Goal: Task Accomplishment & Management: Complete application form

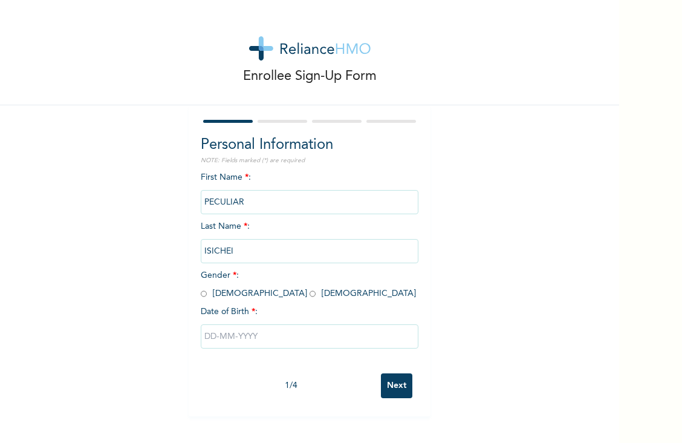
click at [310, 292] on input "radio" at bounding box center [313, 293] width 6 height 11
radio input "true"
click at [224, 345] on input "text" at bounding box center [310, 336] width 218 height 24
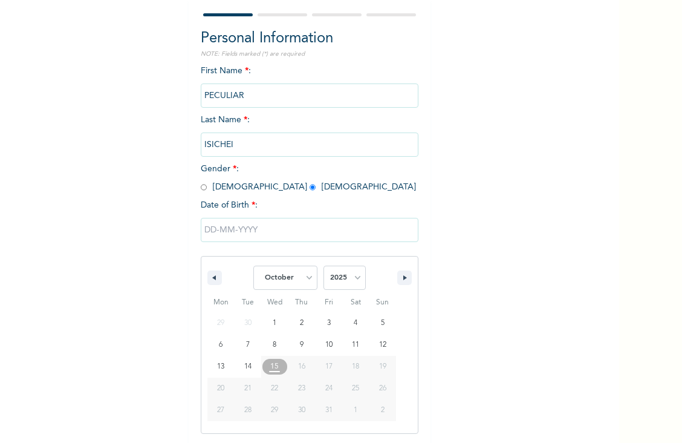
scroll to position [106, 0]
click at [269, 280] on select "January February March April May June July August September October November De…" at bounding box center [285, 278] width 64 height 24
select select "7"
click at [253, 266] on select "January February March April May June July August September October November De…" at bounding box center [285, 278] width 64 height 24
click at [352, 274] on select "2025 2024 2023 2022 2021 2020 2019 2018 2017 2016 2015 2014 2013 2012 2011 2010…" at bounding box center [345, 278] width 42 height 24
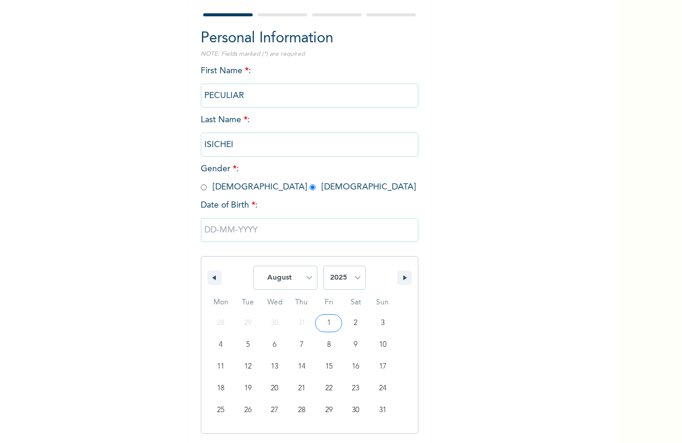
select select "1998"
click at [324, 266] on select "2025 2024 2023 2022 2021 2020 2019 2018 2017 2016 2015 2014 2013 2012 2011 2010…" at bounding box center [345, 278] width 42 height 24
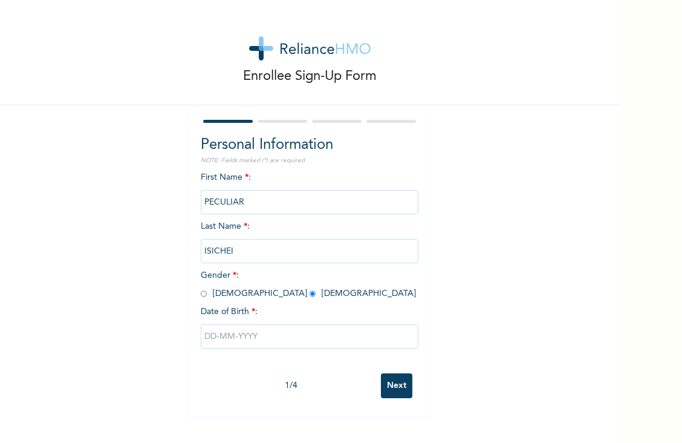
click at [332, 210] on div "First Name * : PECULIAR Last Name * : [PERSON_NAME] Gender * : [DEMOGRAPHIC_DAT…" at bounding box center [310, 269] width 218 height 196
click at [250, 336] on input "text" at bounding box center [310, 336] width 218 height 24
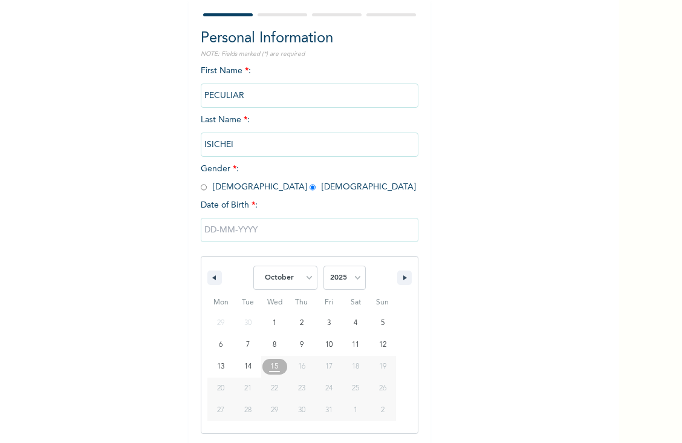
scroll to position [106, 0]
click at [291, 269] on select "January February March April May June July August September October November De…" at bounding box center [285, 278] width 64 height 24
select select "7"
click at [253, 266] on select "January February March April May June July August September October November De…" at bounding box center [285, 278] width 64 height 24
click at [349, 275] on select "2025 2024 2023 2022 2021 2020 2019 2018 2017 2016 2015 2014 2013 2012 2011 2010…" at bounding box center [345, 278] width 42 height 24
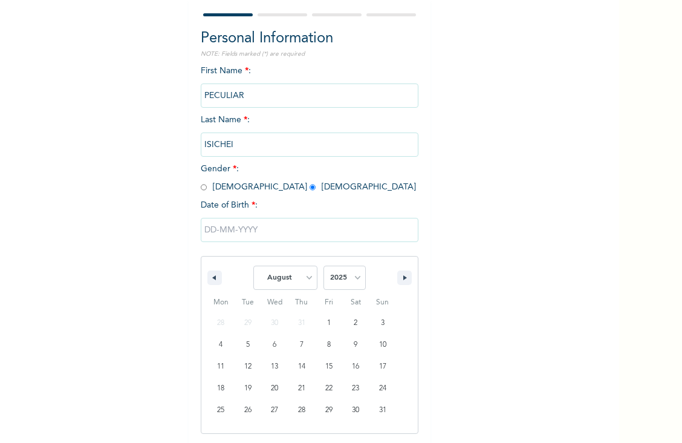
select select "1998"
click at [324, 266] on select "2025 2024 2023 2022 2021 2020 2019 2018 2017 2016 2015 2014 2013 2012 2011 2010…" at bounding box center [345, 278] width 42 height 24
type input "[DATE]"
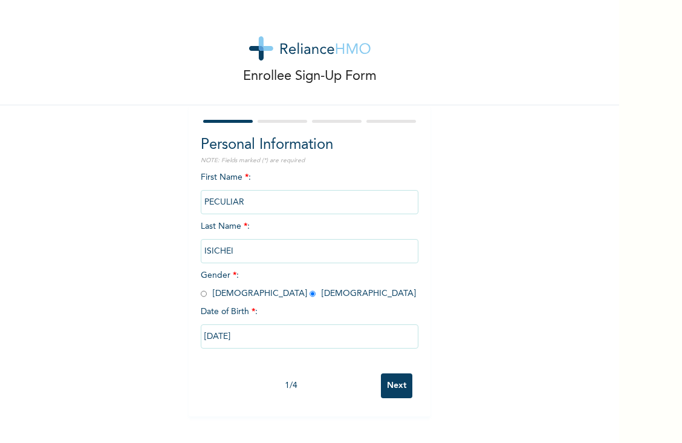
click at [388, 380] on input "Next" at bounding box center [396, 385] width 31 height 25
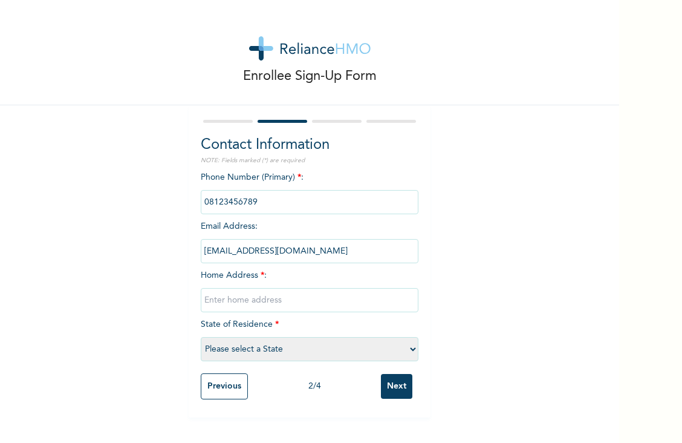
click at [254, 198] on input "phone" at bounding box center [310, 202] width 218 height 24
click at [250, 203] on input "phone" at bounding box center [310, 202] width 218 height 24
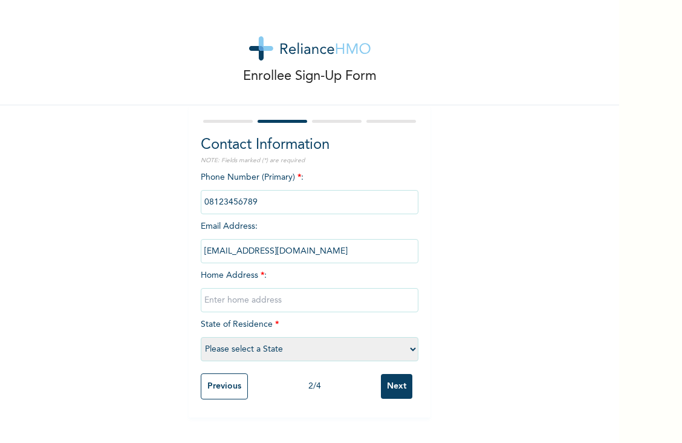
drag, startPoint x: 250, startPoint y: 203, endPoint x: 361, endPoint y: 230, distance: 113.4
click at [361, 230] on div "Phone Number (Primary) * : Email Address : [EMAIL_ADDRESS][DOMAIN_NAME] Home Ad…" at bounding box center [310, 269] width 218 height 196
click at [252, 200] on input "phone" at bounding box center [310, 202] width 218 height 24
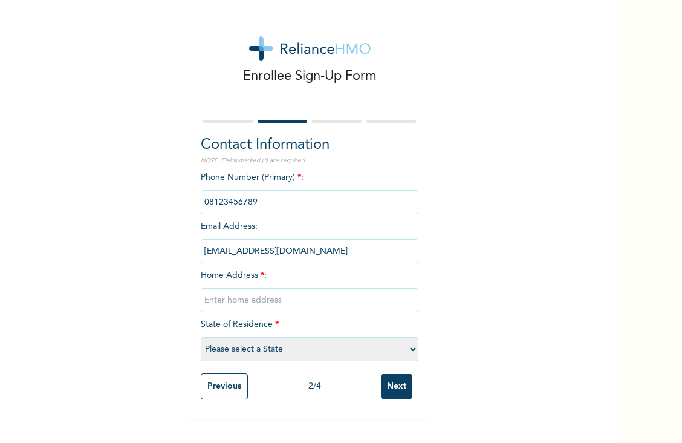
click at [252, 200] on input "phone" at bounding box center [310, 202] width 218 height 24
drag, startPoint x: 252, startPoint y: 200, endPoint x: 251, endPoint y: 297, distance: 96.8
click at [251, 297] on input "text" at bounding box center [310, 300] width 218 height 24
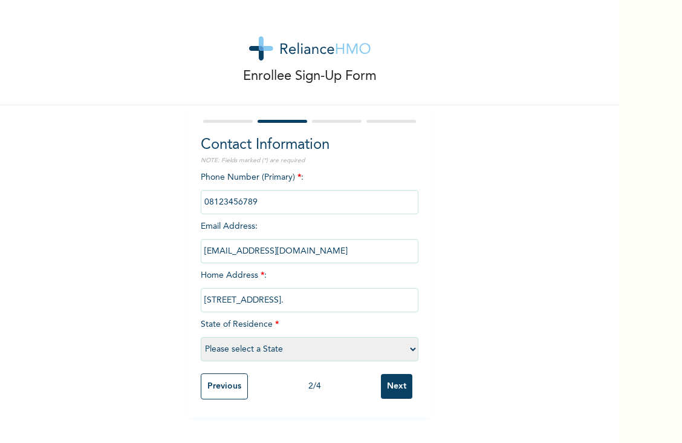
scroll to position [0, 70]
type input "[STREET_ADDRESS]."
click at [211, 349] on select "Please select a State [PERSON_NAME] (FCT) [PERSON_NAME] Ibom [GEOGRAPHIC_DATA] …" at bounding box center [310, 349] width 218 height 24
select select "25"
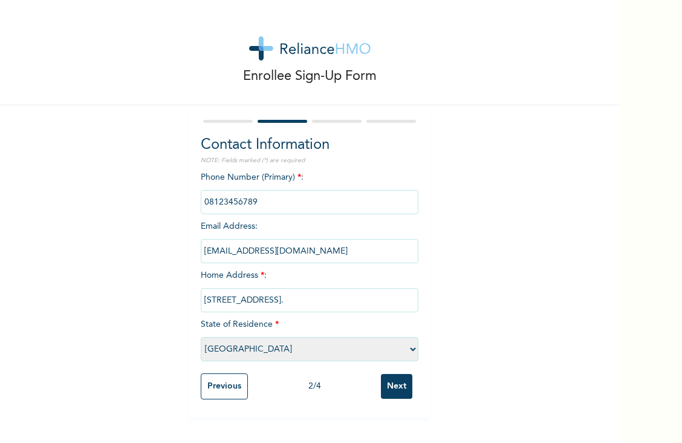
click at [201, 337] on select "Please select a State [PERSON_NAME] (FCT) [PERSON_NAME] Ibom [GEOGRAPHIC_DATA] …" at bounding box center [310, 349] width 218 height 24
click at [388, 384] on input "Next" at bounding box center [396, 386] width 31 height 25
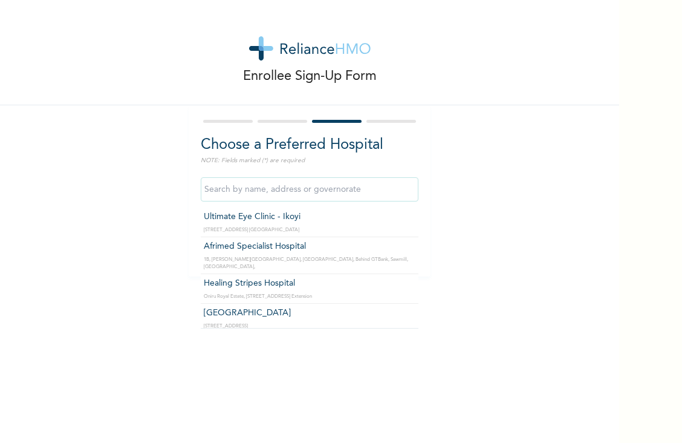
click at [365, 185] on input "text" at bounding box center [310, 189] width 218 height 24
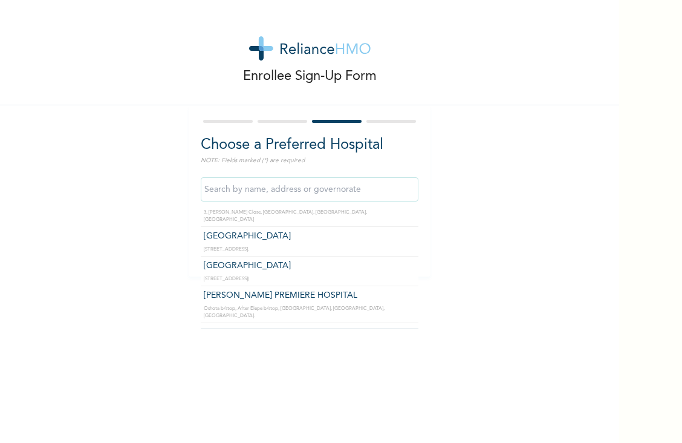
scroll to position [364, 0]
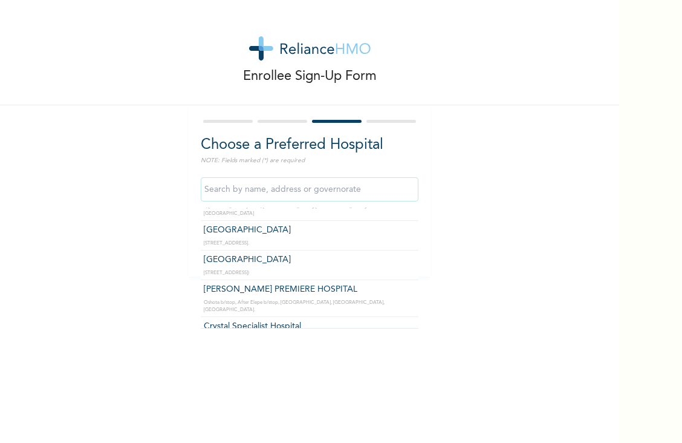
click at [267, 190] on input "text" at bounding box center [310, 189] width 218 height 24
type input ";"
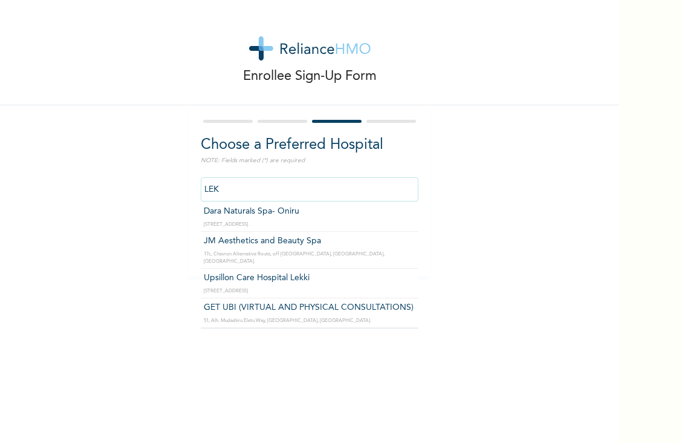
scroll to position [1191, 0]
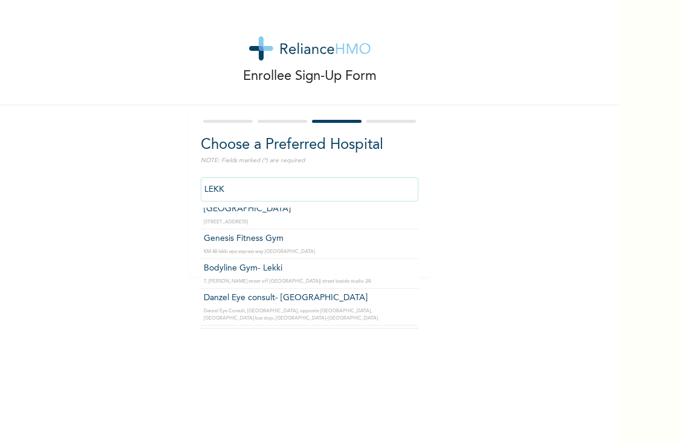
type input "LEKKI"
click input "Next" at bounding box center [396, 245] width 31 height 25
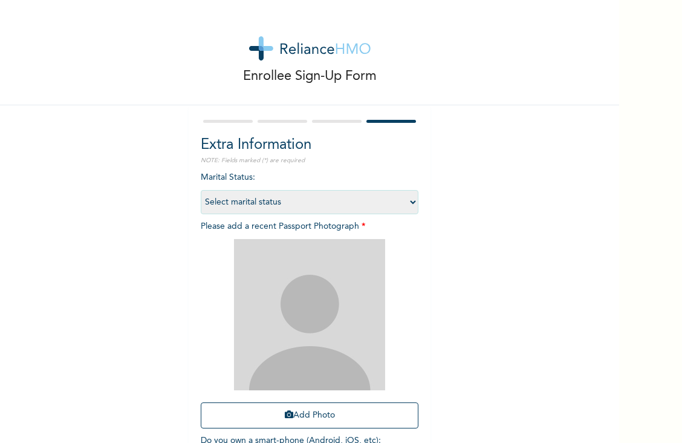
scroll to position [87, 0]
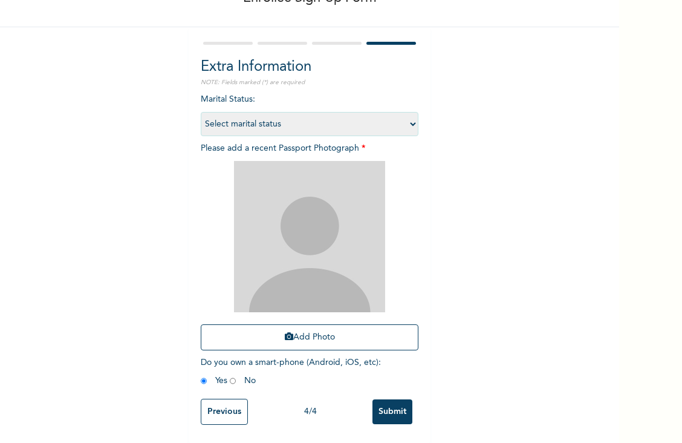
click at [228, 400] on input "Previous" at bounding box center [224, 412] width 47 height 26
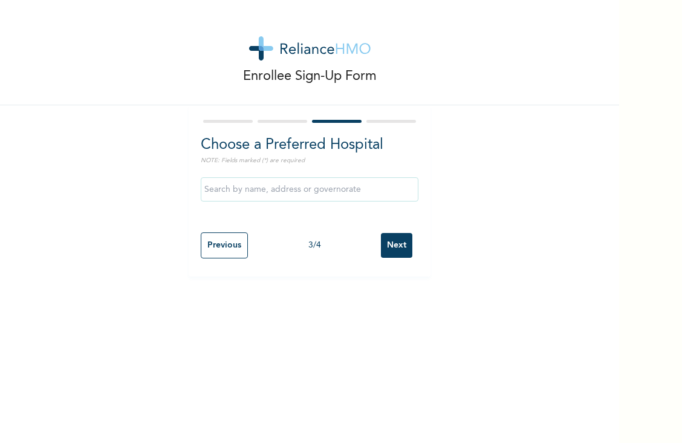
scroll to position [0, 0]
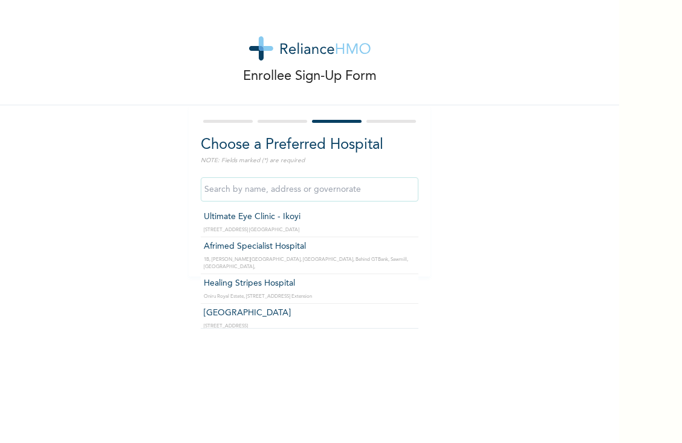
click at [208, 189] on input "text" at bounding box center [310, 189] width 218 height 24
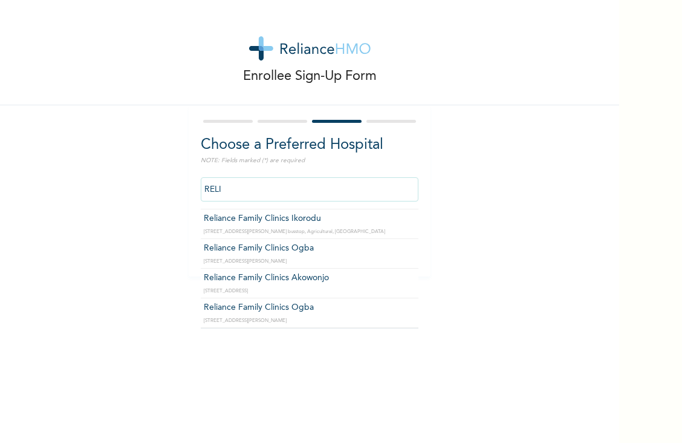
scroll to position [12, 0]
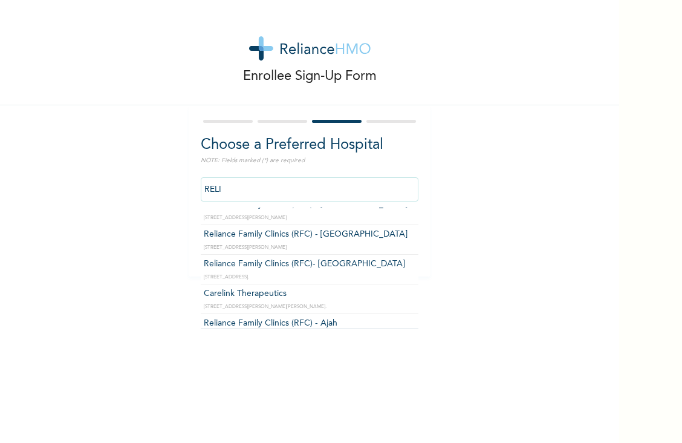
type input "Reliance Family Clinics (RFC) - [GEOGRAPHIC_DATA]"
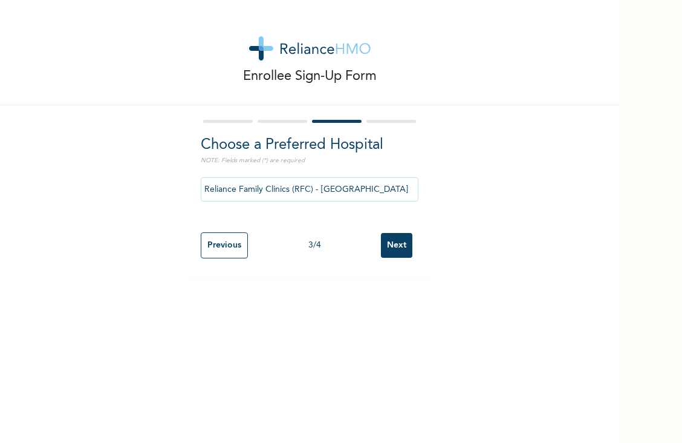
click at [382, 241] on input "Next" at bounding box center [396, 245] width 31 height 25
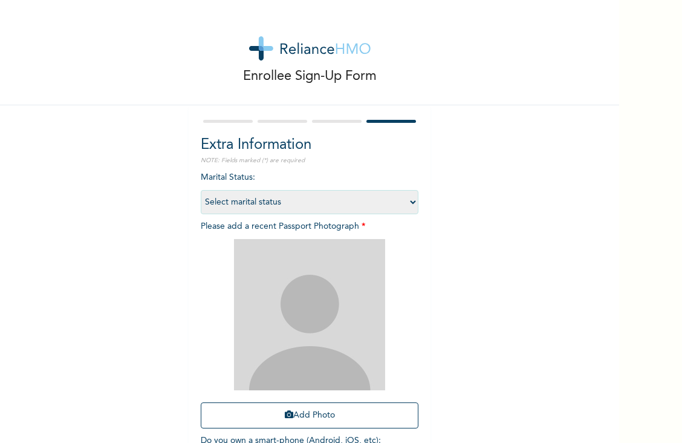
click at [278, 205] on select "Select marital status [DEMOGRAPHIC_DATA] Married [DEMOGRAPHIC_DATA] Widow/[DEMO…" at bounding box center [310, 202] width 218 height 24
select select "1"
click at [201, 190] on select "Select marital status [DEMOGRAPHIC_DATA] Married [DEMOGRAPHIC_DATA] Widow/[DEMO…" at bounding box center [310, 202] width 218 height 24
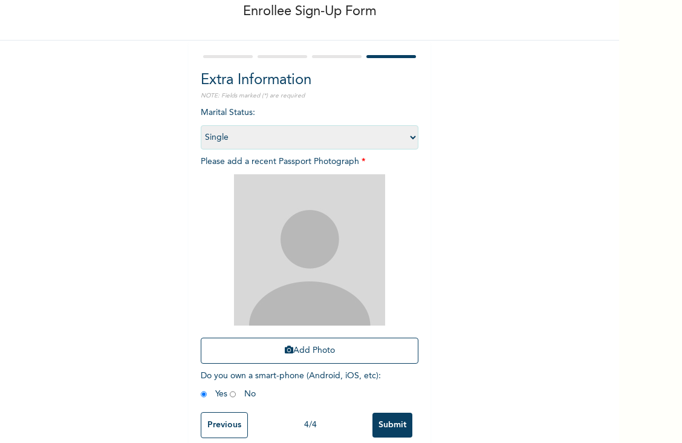
scroll to position [87, 0]
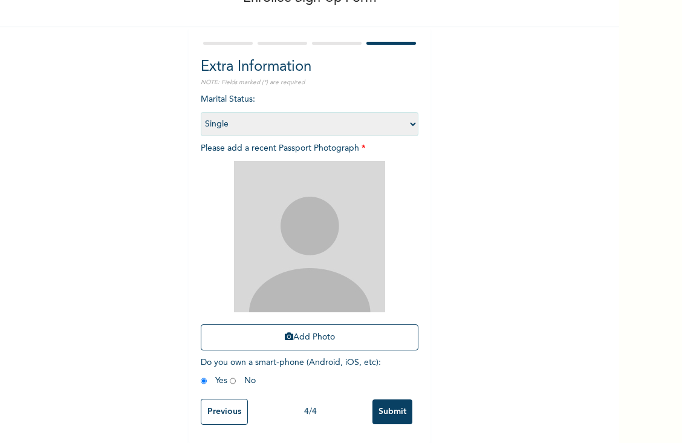
click at [139, 217] on div "Enrollee Sign-Up Form Extra Information NOTE: Fields marked (*) are required Ma…" at bounding box center [310, 182] width 620 height 521
click at [286, 332] on icon "button" at bounding box center [289, 336] width 8 height 8
click at [102, 299] on div "Enrollee Sign-Up Form Extra Information NOTE: Fields marked (*) are required Ma…" at bounding box center [310, 182] width 620 height 521
click at [269, 269] on img at bounding box center [309, 236] width 151 height 151
click at [308, 283] on img at bounding box center [309, 236] width 151 height 151
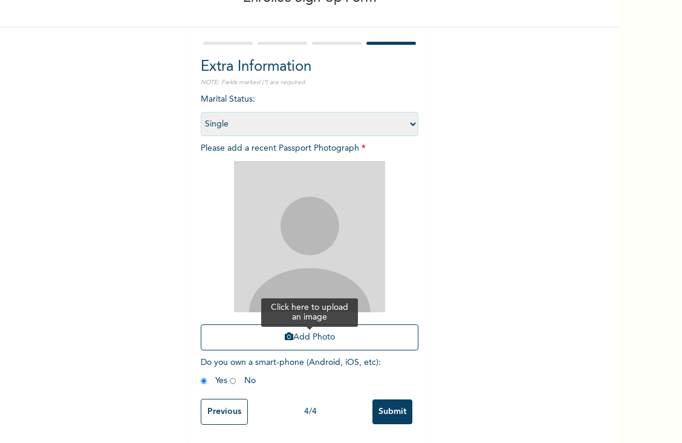
click at [289, 329] on button "Add Photo" at bounding box center [310, 337] width 218 height 26
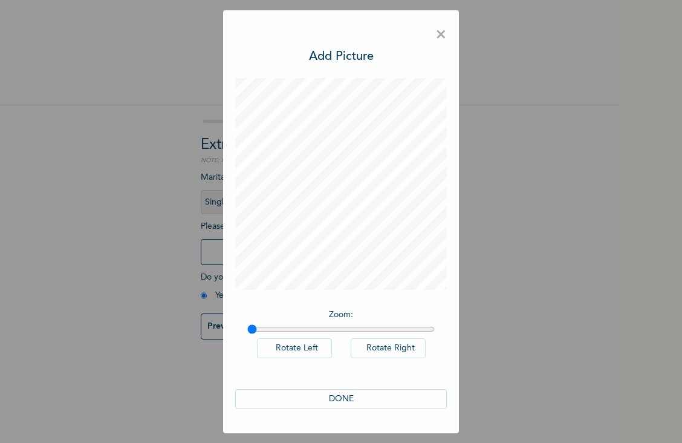
scroll to position [0, 0]
drag, startPoint x: 249, startPoint y: 335, endPoint x: 273, endPoint y: 325, distance: 26.9
click at [273, 325] on div "Zoom : Rotate Left Rotate Right" at bounding box center [341, 340] width 212 height 74
click at [250, 329] on input "range" at bounding box center [341, 329] width 188 height 10
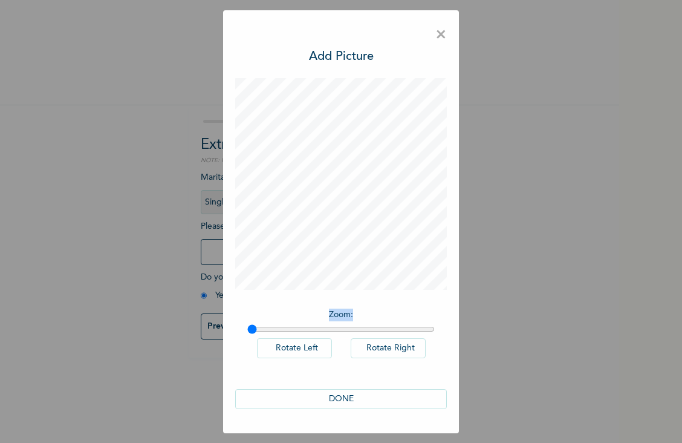
drag, startPoint x: 250, startPoint y: 329, endPoint x: 254, endPoint y: 324, distance: 6.9
click at [254, 324] on div "Zoom : Rotate Left Rotate Right" at bounding box center [341, 340] width 212 height 74
click at [248, 330] on input "range" at bounding box center [341, 329] width 188 height 10
click at [248, 329] on input "range" at bounding box center [341, 329] width 188 height 10
drag, startPoint x: 248, startPoint y: 329, endPoint x: 275, endPoint y: 328, distance: 26.6
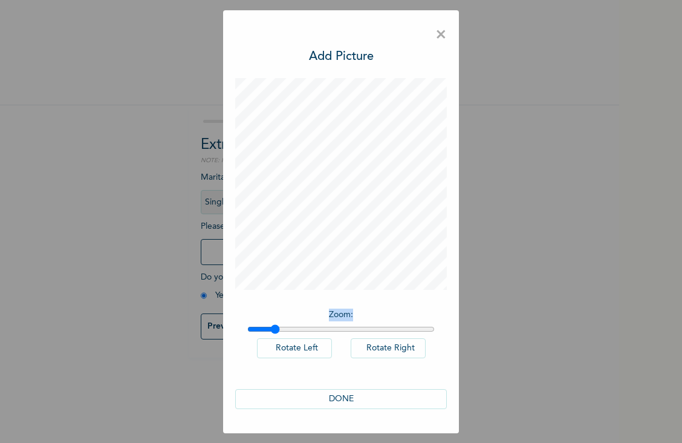
click at [275, 328] on input "range" at bounding box center [341, 329] width 188 height 10
drag, startPoint x: 275, startPoint y: 328, endPoint x: 249, endPoint y: 330, distance: 26.1
type input "1"
click at [249, 330] on input "range" at bounding box center [341, 329] width 188 height 10
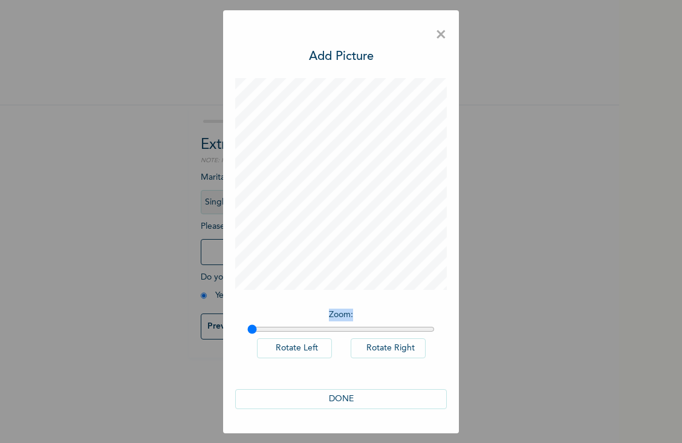
click at [248, 327] on input "range" at bounding box center [341, 329] width 188 height 10
click at [341, 396] on button "DONE" at bounding box center [341, 399] width 212 height 20
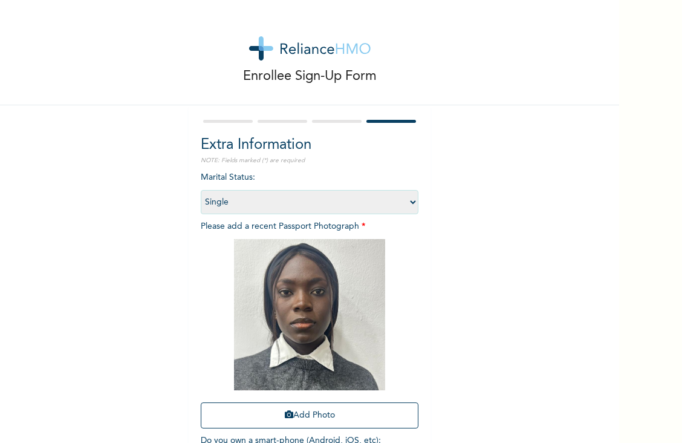
scroll to position [87, 0]
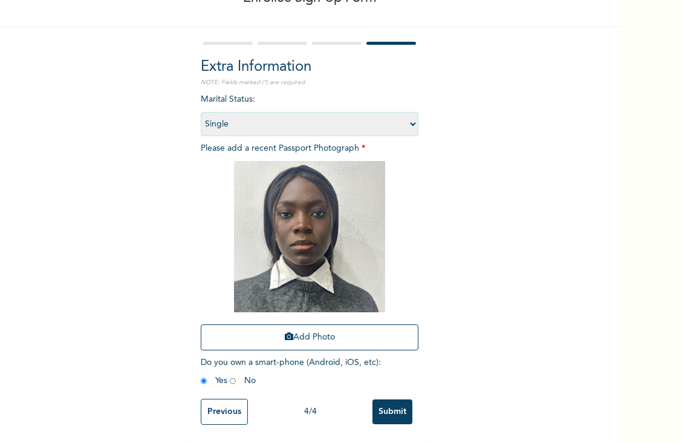
click at [224, 403] on input "Previous" at bounding box center [224, 412] width 47 height 26
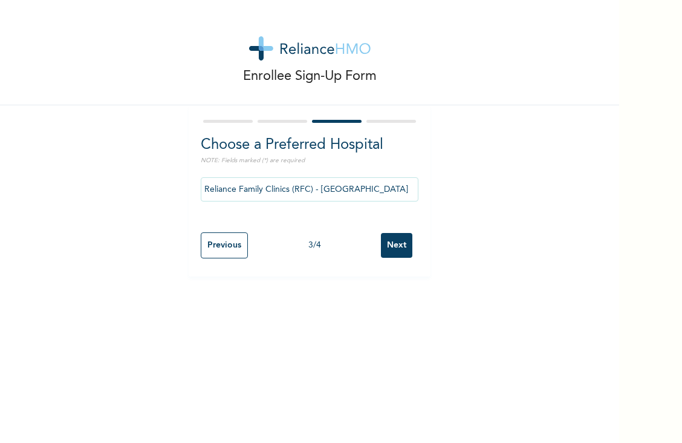
scroll to position [0, 0]
click at [224, 403] on div "Enrollee Sign-Up Form Choose a Preferred Hospital NOTE: Fields marked (*) are r…" at bounding box center [310, 221] width 620 height 443
click at [203, 247] on input "Previous" at bounding box center [224, 245] width 47 height 26
select select "25"
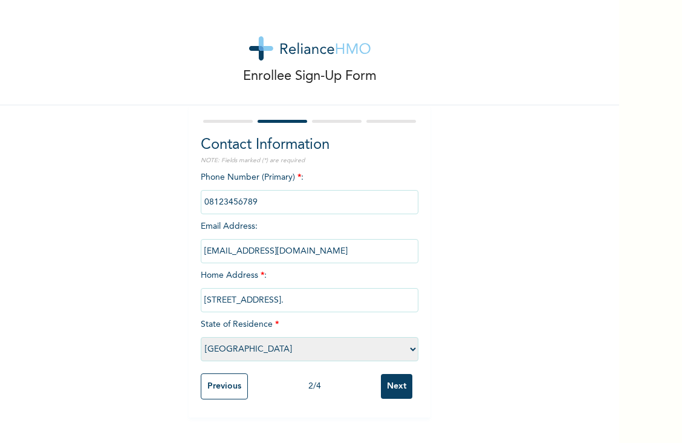
click at [222, 203] on input "phone" at bounding box center [310, 202] width 218 height 24
click at [384, 382] on input "Next" at bounding box center [396, 386] width 31 height 25
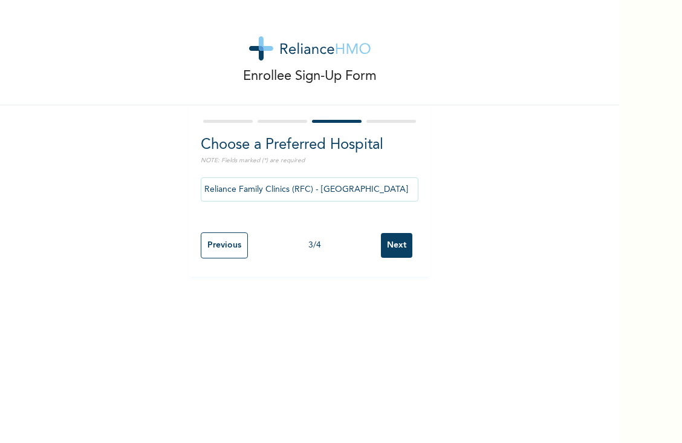
click at [392, 244] on input "Next" at bounding box center [396, 245] width 31 height 25
select select "1"
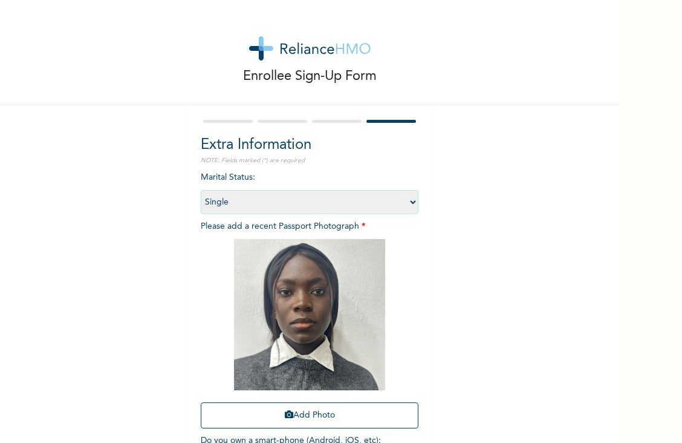
scroll to position [87, 0]
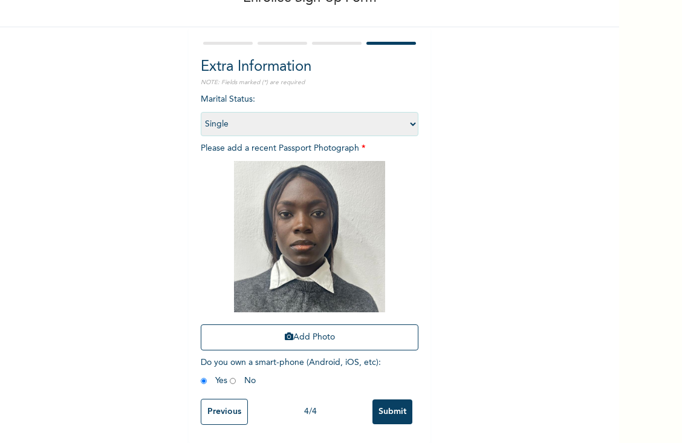
click at [380, 406] on input "Submit" at bounding box center [393, 411] width 40 height 25
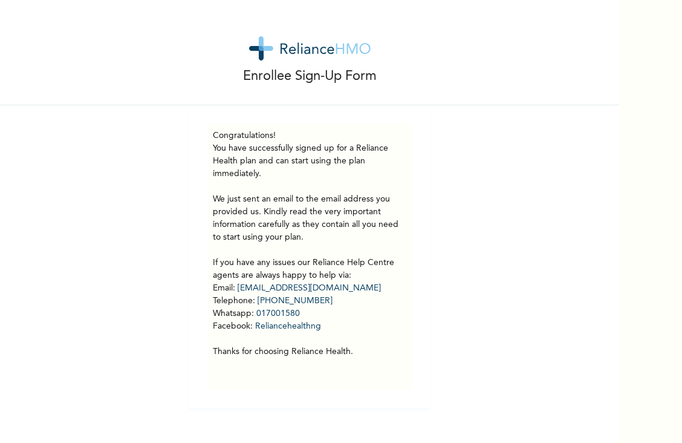
click at [437, 96] on div "Enrollee Sign-Up Form" at bounding box center [310, 52] width 620 height 105
click at [450, 244] on div "Enrollee Sign-Up Form Congratulations! You have successfully signed up for a Re…" at bounding box center [310, 204] width 620 height 408
